Goal: Task Accomplishment & Management: Use online tool/utility

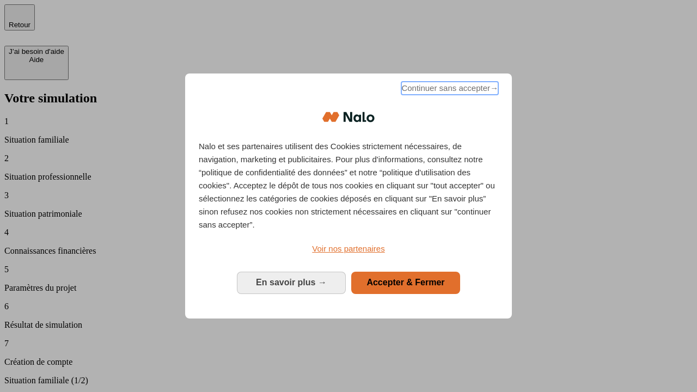
click at [449, 90] on span "Continuer sans accepter →" at bounding box center [449, 88] width 97 height 13
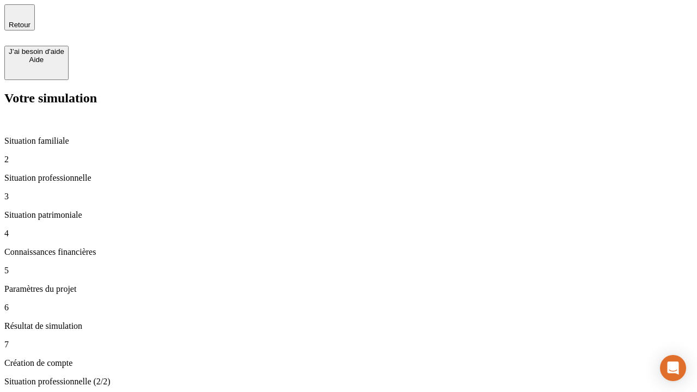
type input "30 000"
type input "0"
type input "1 000"
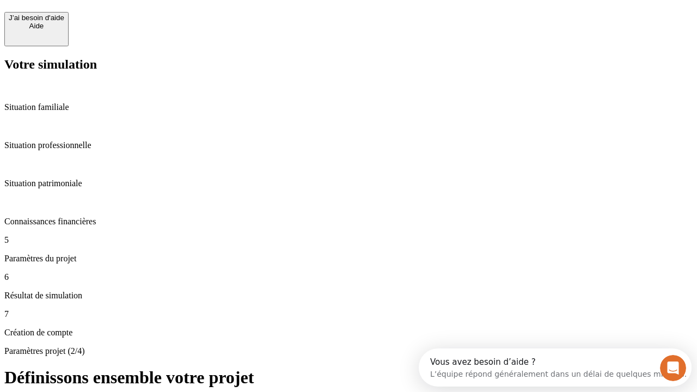
scroll to position [10, 0]
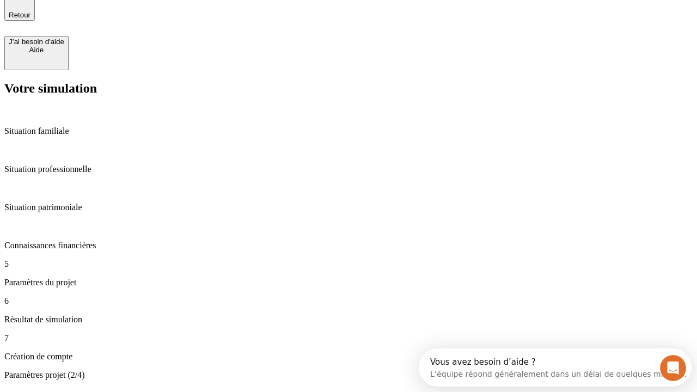
type input "40"
type input "64"
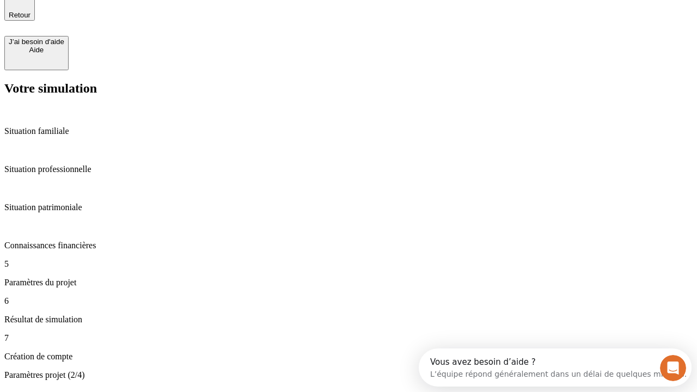
type input "200 000"
type input "640"
